Goal: Check status: Check status

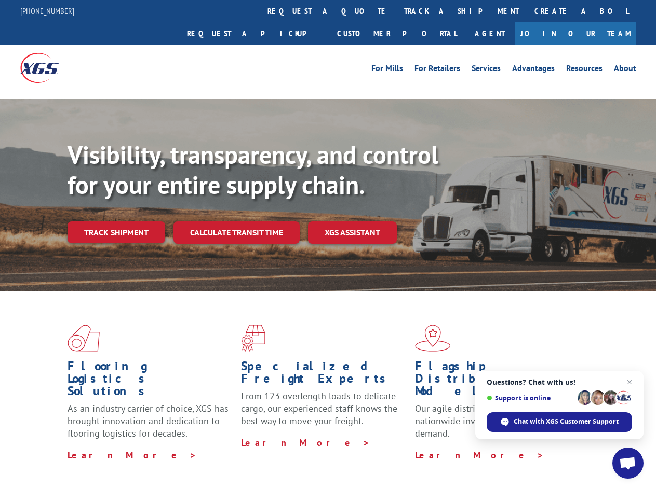
click at [328, 244] on div "Visibility, transparency, and control for your entire supply chain. Track shipm…" at bounding box center [361, 212] width 588 height 145
click at [396, 11] on link "track a shipment" at bounding box center [461, 11] width 130 height 22
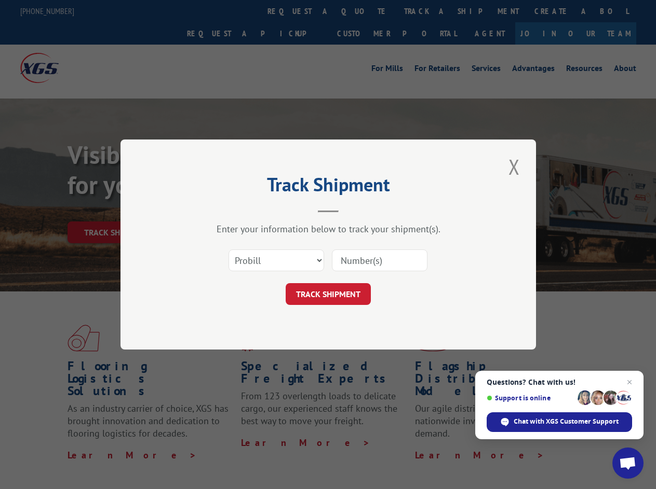
click at [362, 11] on div "Track Shipment Enter your information below to track your shipment(s). Select c…" at bounding box center [328, 244] width 656 height 489
click at [427, 11] on div "Track Shipment Enter your information below to track your shipment(s). Select c…" at bounding box center [328, 244] width 656 height 489
click at [116, 210] on div "Track Shipment Enter your information below to track your shipment(s). Select c…" at bounding box center [328, 244] width 656 height 489
click at [236, 210] on header "Track Shipment" at bounding box center [327, 195] width 311 height 35
click at [352, 210] on header "Track Shipment" at bounding box center [327, 195] width 311 height 35
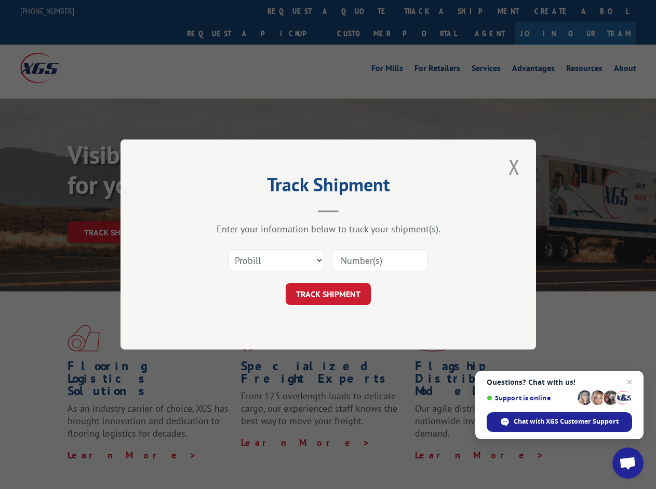
click at [628, 464] on span "Open chat" at bounding box center [627, 464] width 17 height 15
